Goal: Transaction & Acquisition: Download file/media

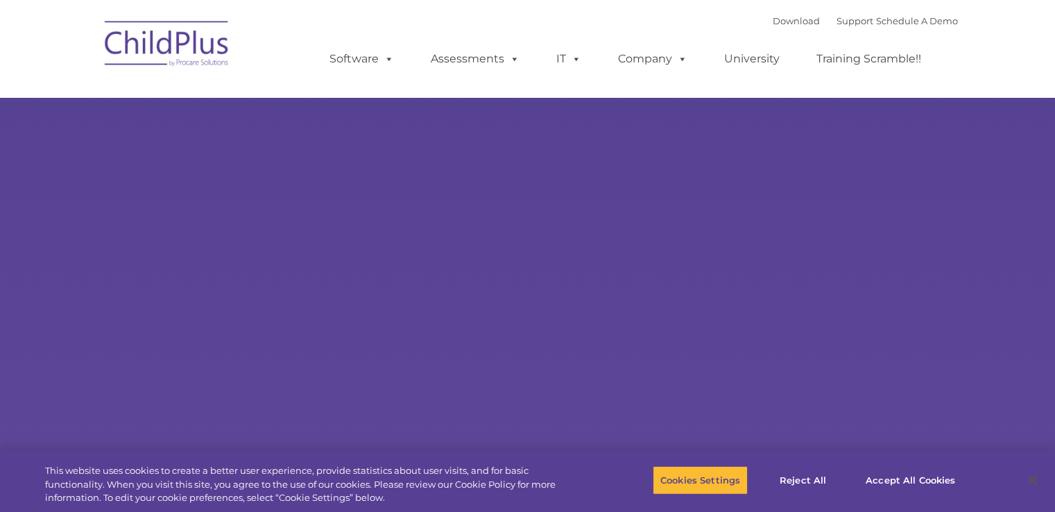
select select "MEDIUM"
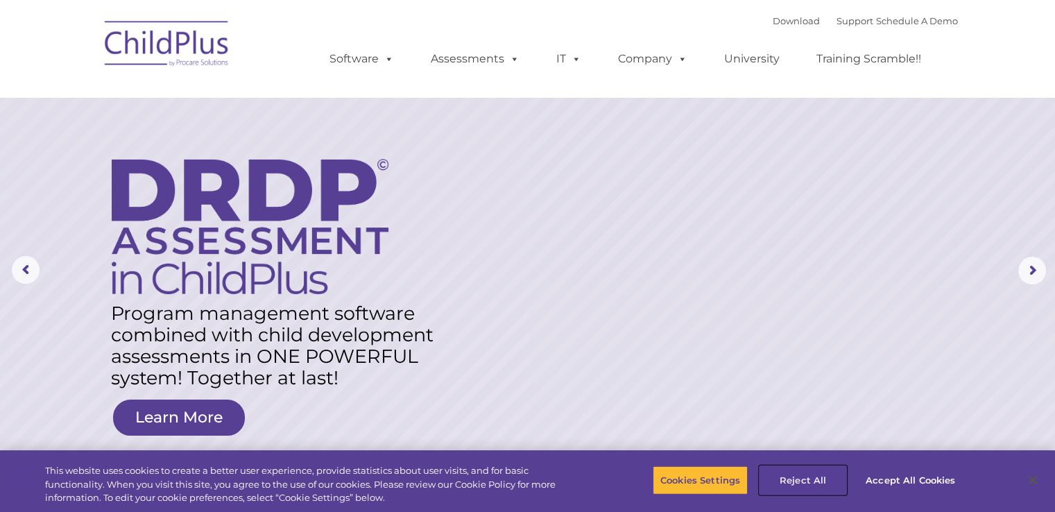
drag, startPoint x: 798, startPoint y: 479, endPoint x: 819, endPoint y: 479, distance: 21.5
click at [799, 479] on button "Reject All" at bounding box center [802, 479] width 87 height 29
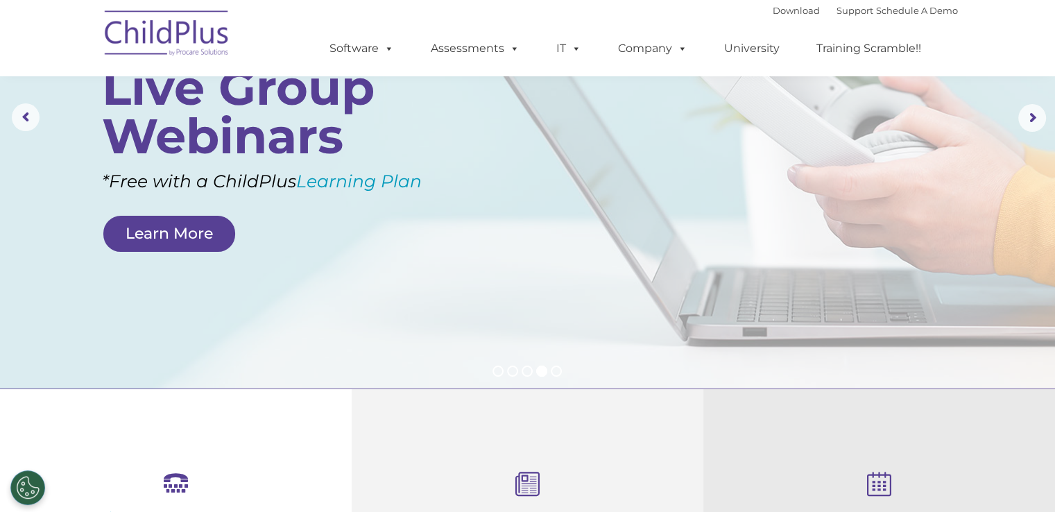
scroll to position [148, 0]
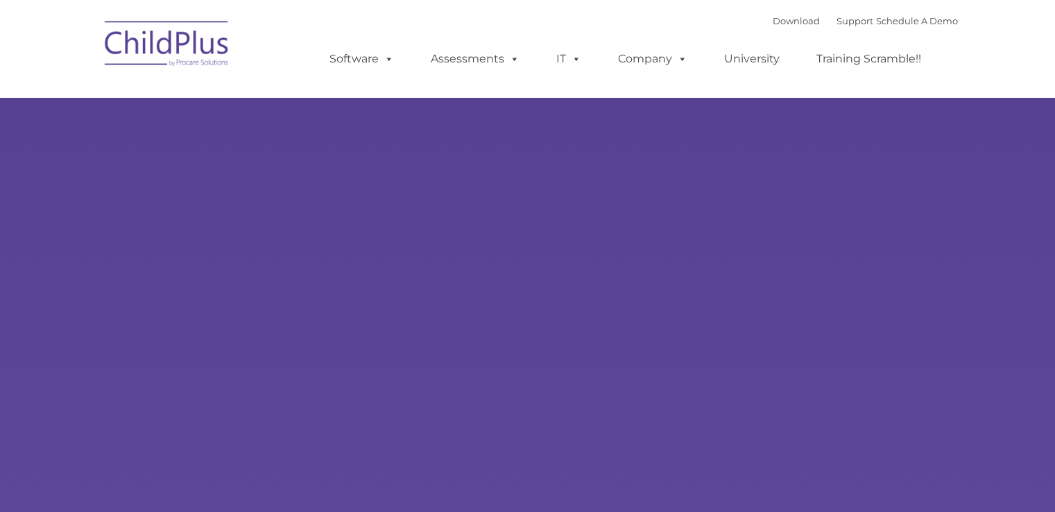
type input ""
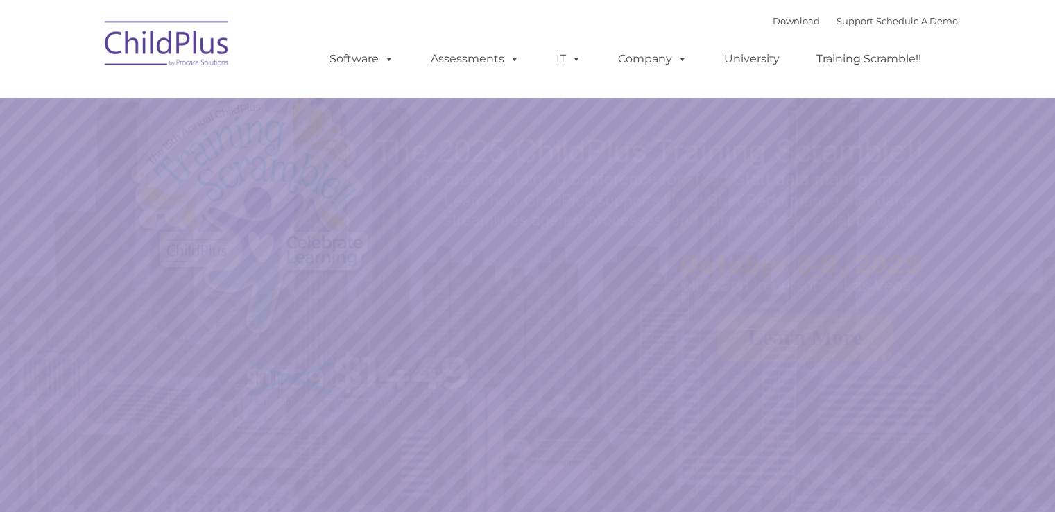
select select "MEDIUM"
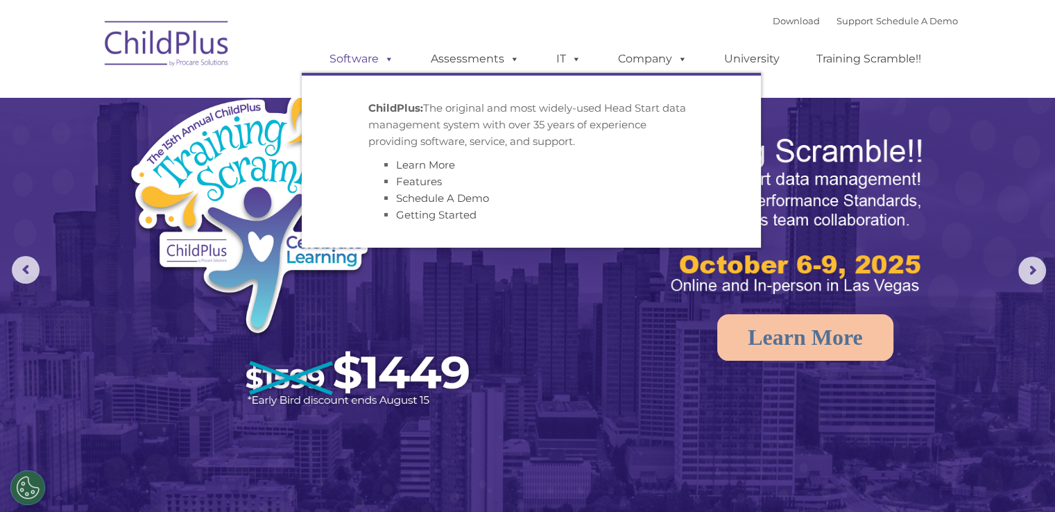
click at [388, 64] on span at bounding box center [386, 58] width 15 height 13
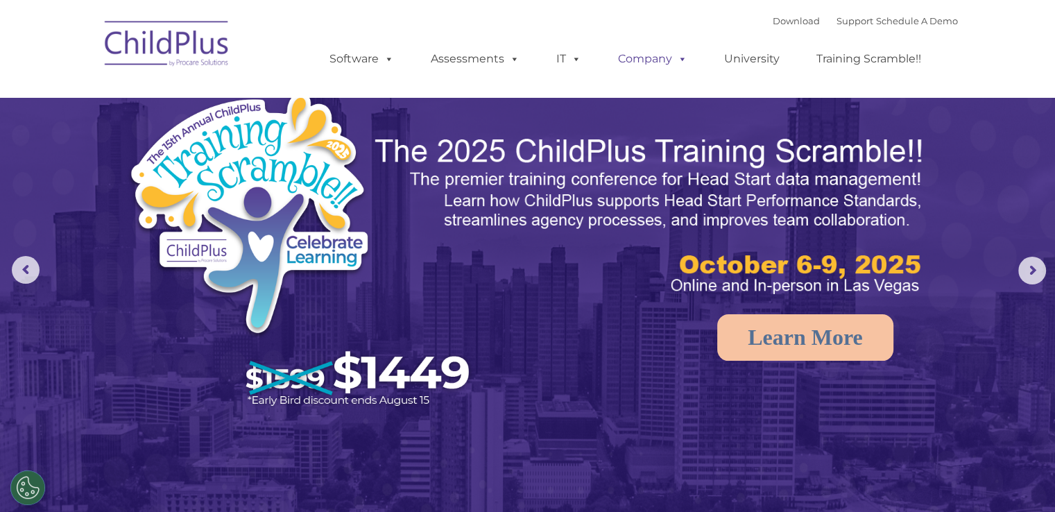
click at [678, 58] on span at bounding box center [679, 58] width 15 height 13
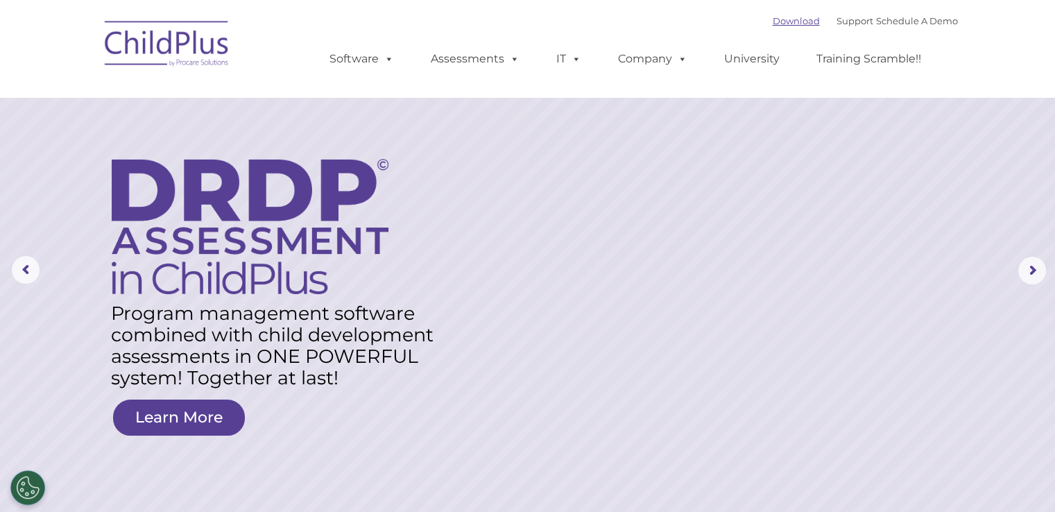
click at [773, 19] on link "Download" at bounding box center [796, 20] width 47 height 11
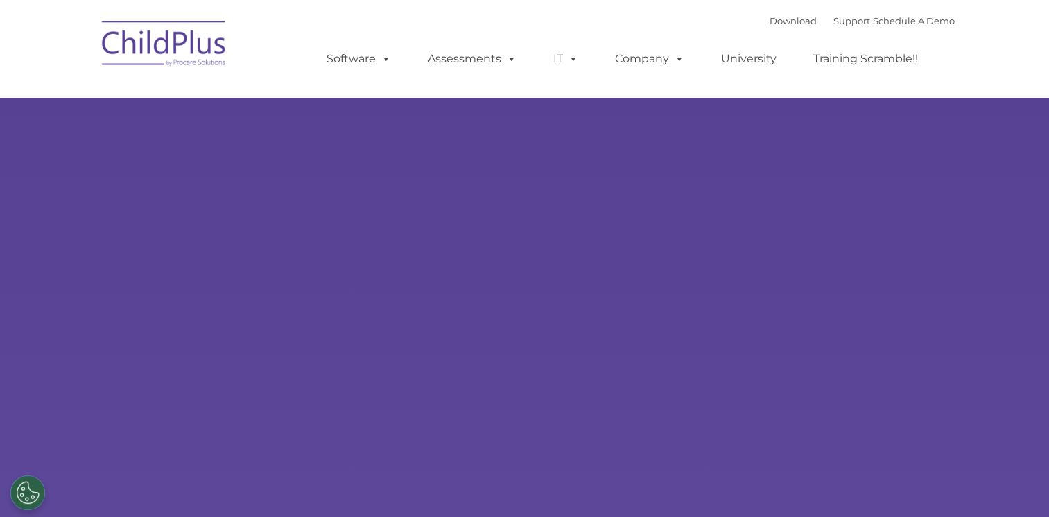
select select "MEDIUM"
